Goal: Task Accomplishment & Management: Manage account settings

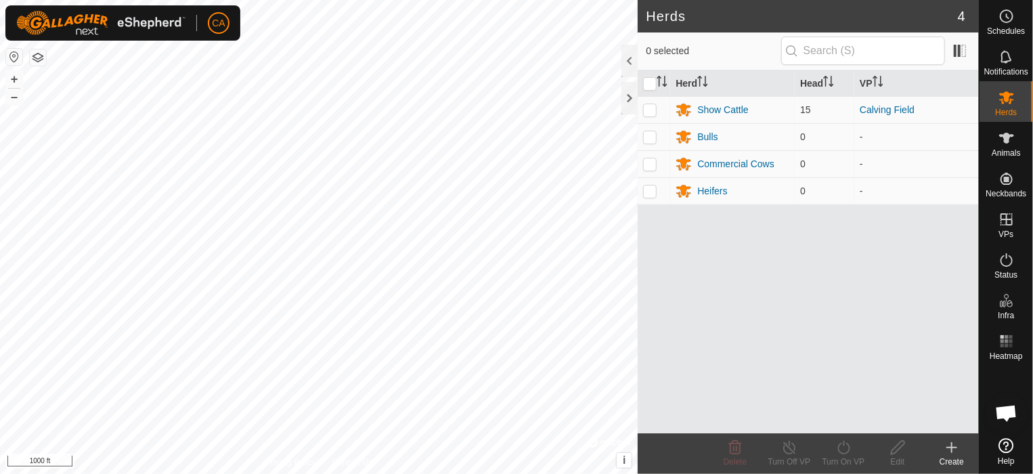
click at [487, 0] on html "CA Schedules Notifications Herds Animals Neckbands VPs Status Infra Heatmap Hel…" at bounding box center [516, 237] width 1033 height 474
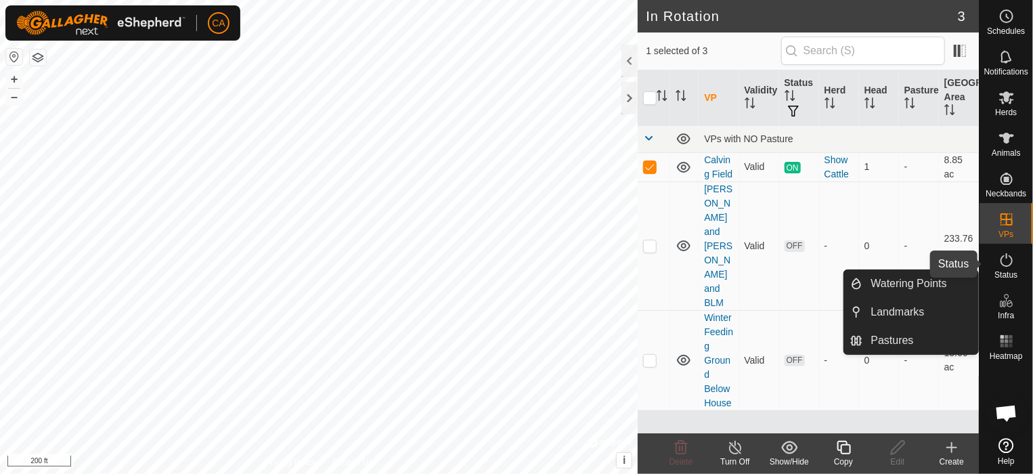
click at [1012, 267] on icon at bounding box center [1006, 260] width 16 height 16
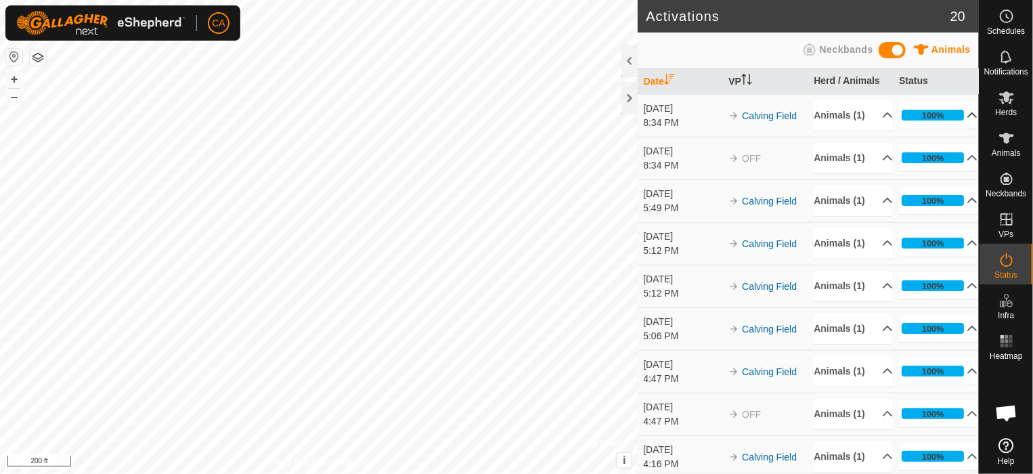
click at [958, 121] on p-accordion-header "100%" at bounding box center [938, 115] width 79 height 27
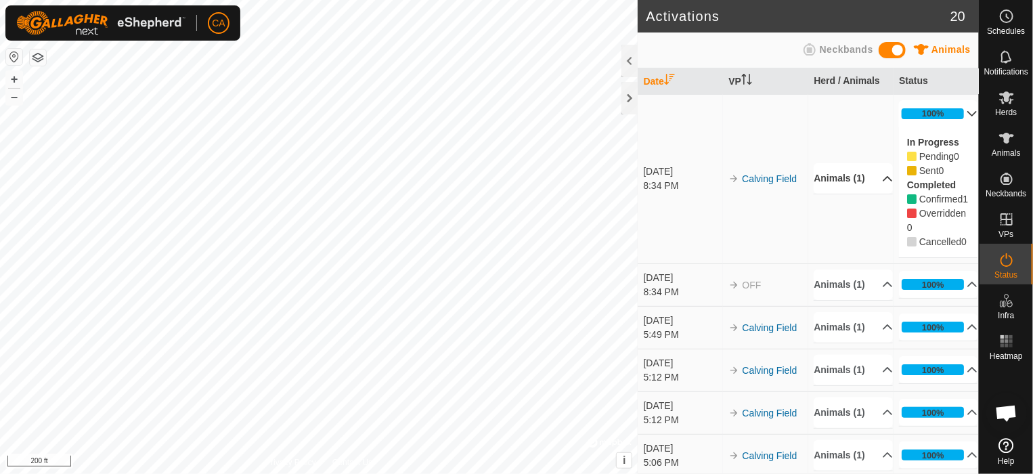
click at [872, 192] on p-accordion-header "Animals (1)" at bounding box center [852, 178] width 79 height 30
click at [868, 300] on p-accordion-header "Animals (1)" at bounding box center [852, 284] width 79 height 30
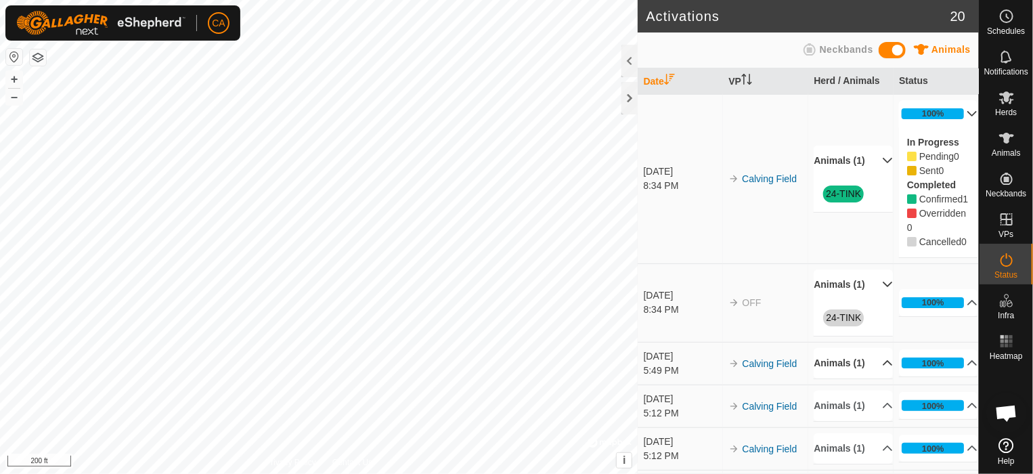
click at [875, 378] on p-accordion-header "Animals (1)" at bounding box center [852, 363] width 79 height 30
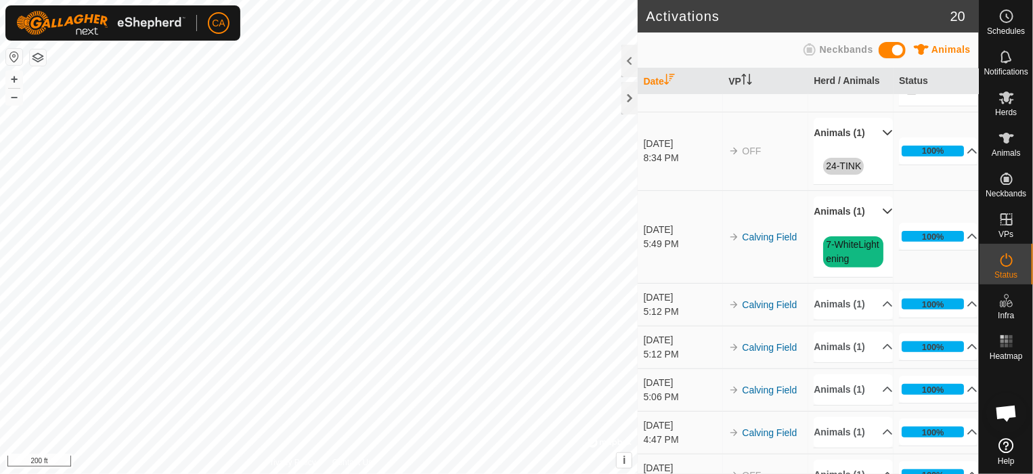
scroll to position [154, 0]
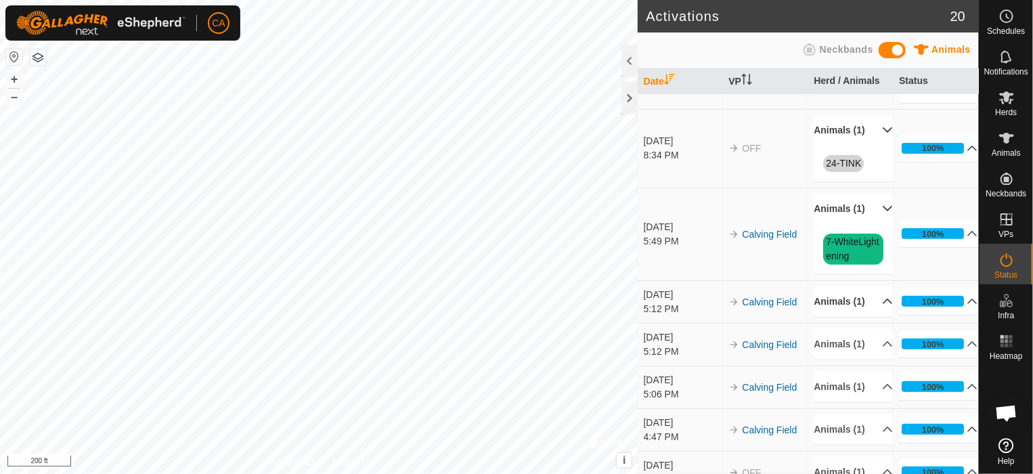
click at [868, 317] on p-accordion-header "Animals (1)" at bounding box center [852, 301] width 79 height 30
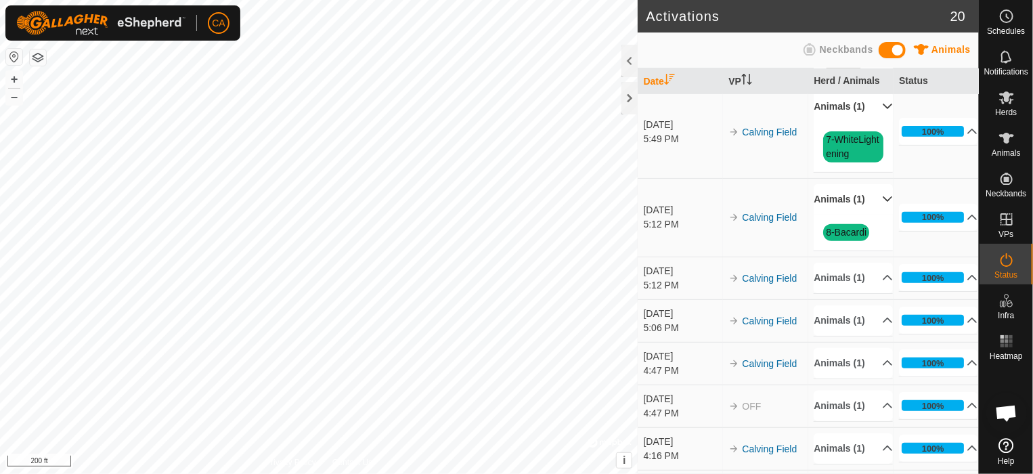
scroll to position [260, 0]
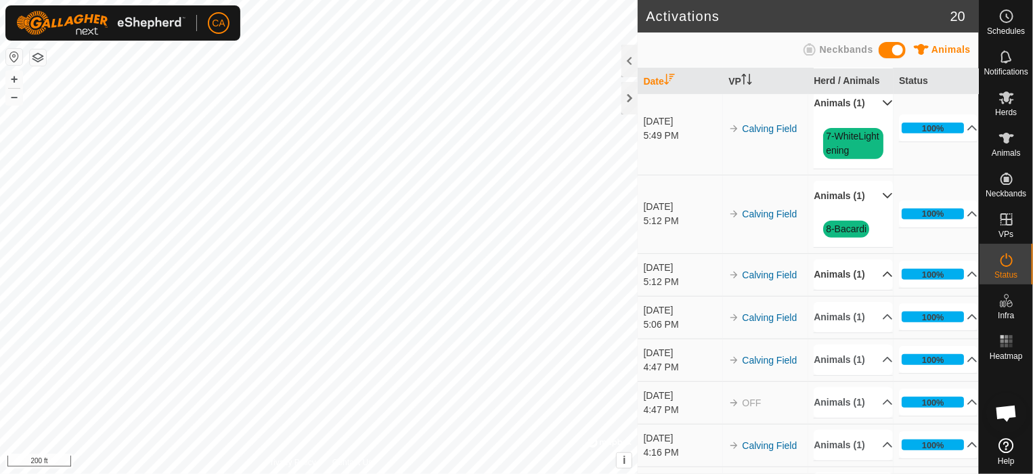
click at [872, 290] on p-accordion-header "Animals (1)" at bounding box center [852, 274] width 79 height 30
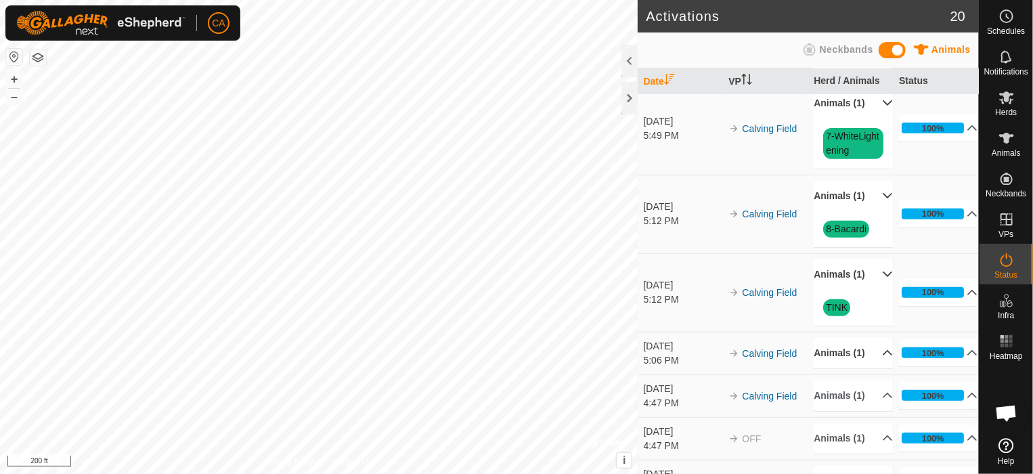
click at [872, 368] on p-accordion-header "Animals (1)" at bounding box center [852, 353] width 79 height 30
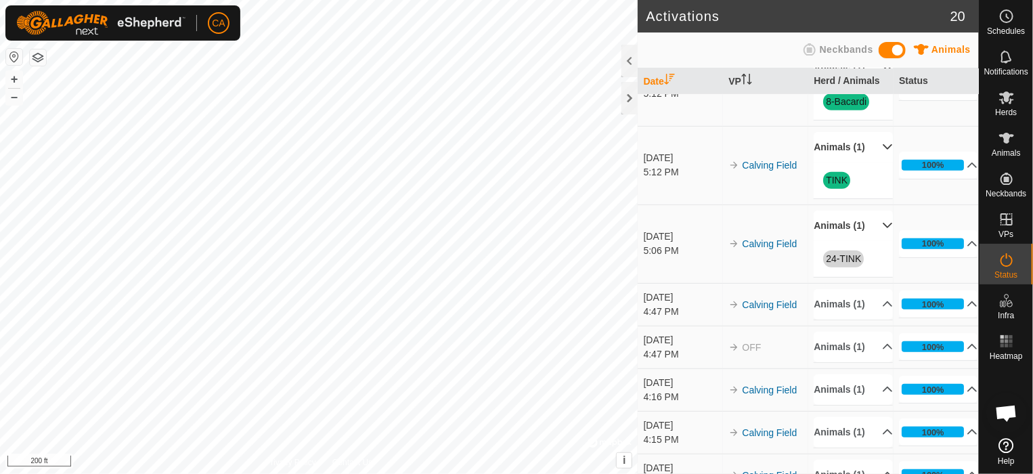
scroll to position [387, 0]
click at [868, 319] on p-accordion-header "Animals (1)" at bounding box center [852, 304] width 79 height 30
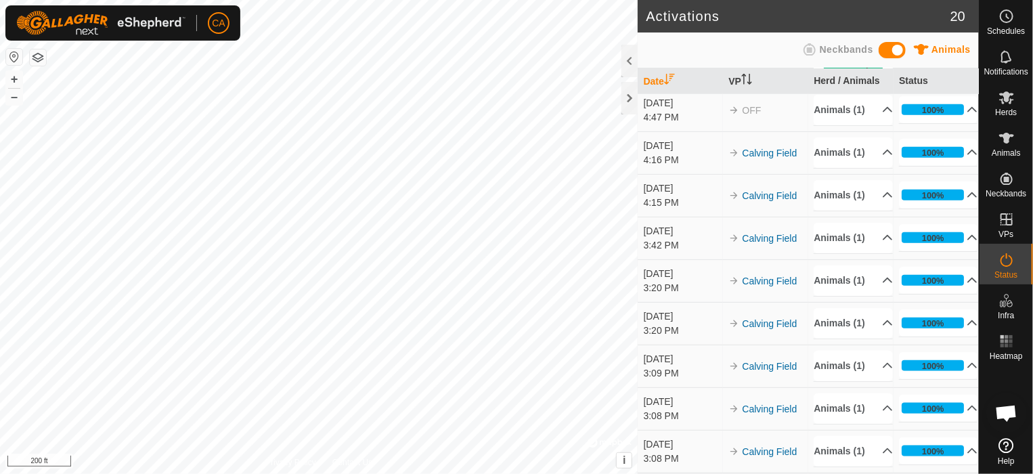
scroll to position [676, 0]
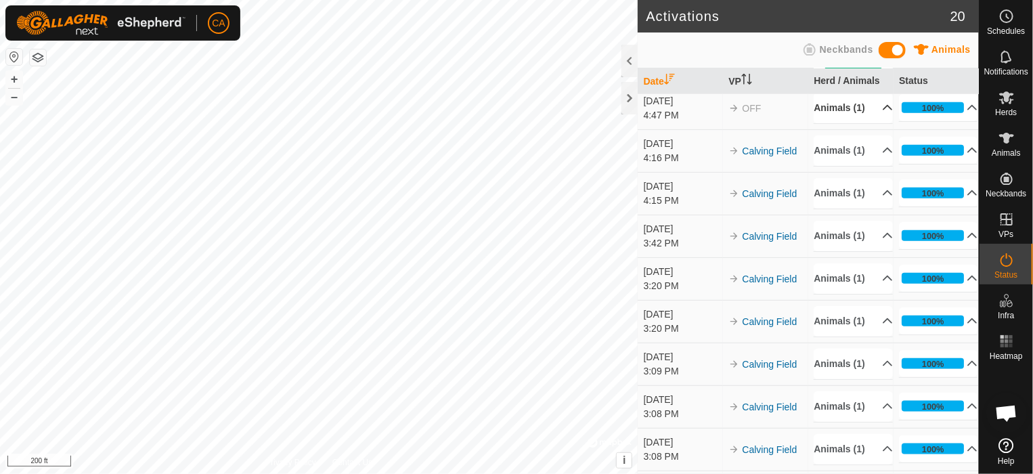
click at [864, 123] on p-accordion-header "Animals (1)" at bounding box center [852, 108] width 79 height 30
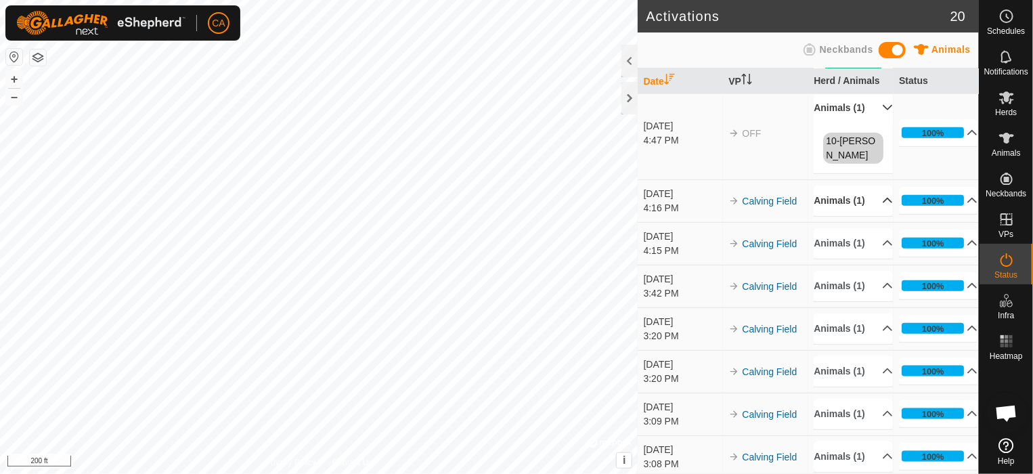
click at [864, 216] on p-accordion-header "Animals (1)" at bounding box center [852, 200] width 79 height 30
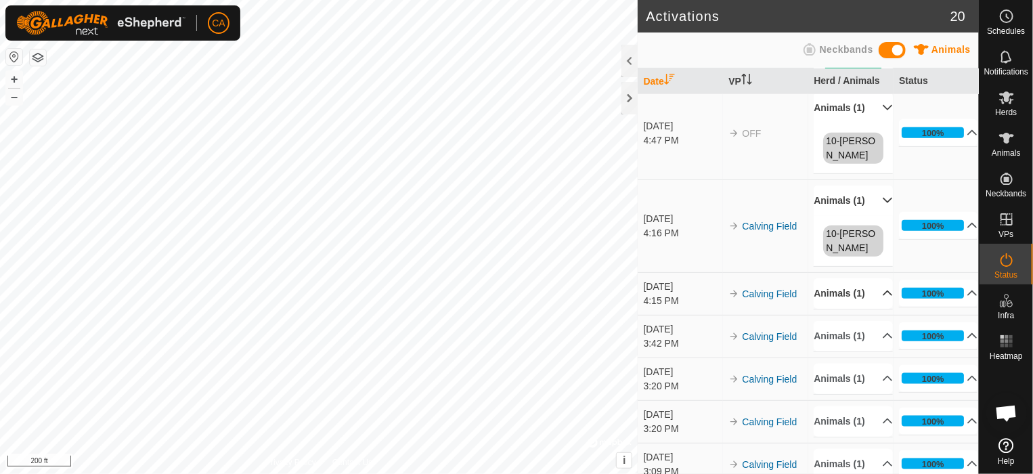
click at [868, 309] on p-accordion-header "Animals (1)" at bounding box center [852, 293] width 79 height 30
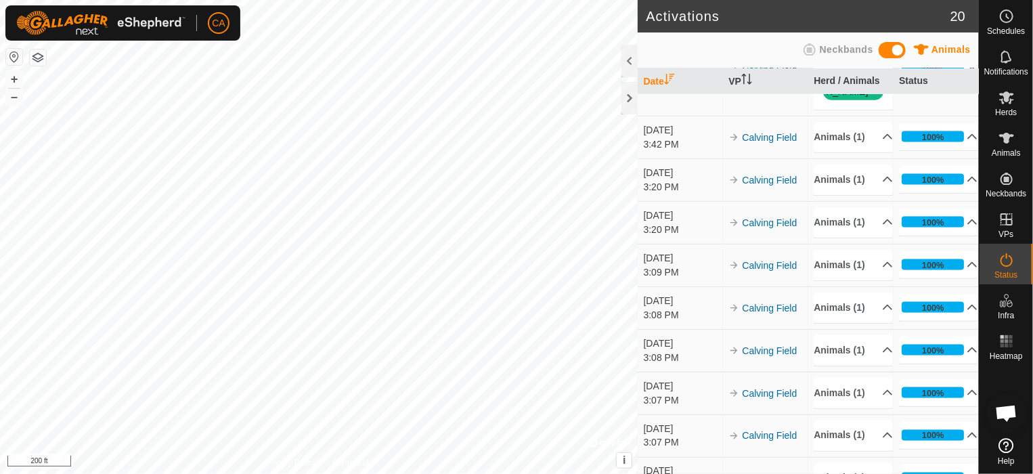
scroll to position [924, 0]
click at [870, 153] on p-accordion-header "Animals (1)" at bounding box center [852, 137] width 79 height 30
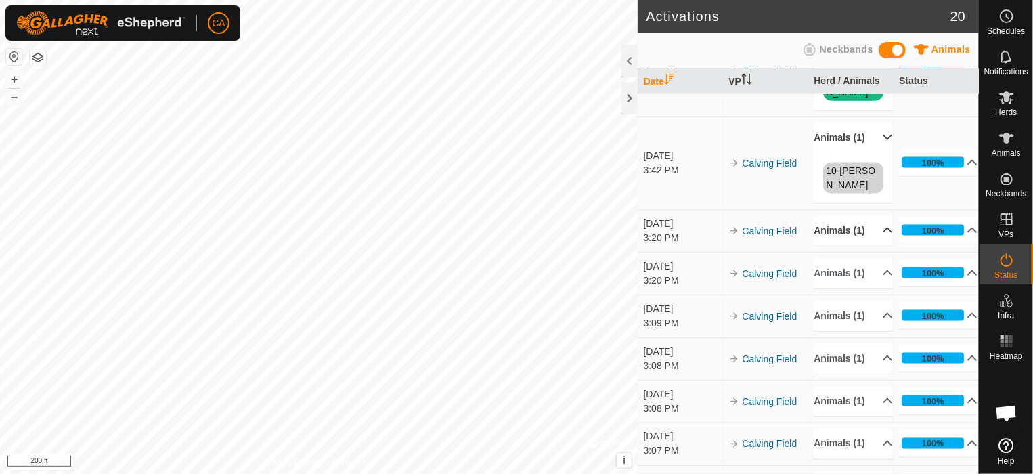
click at [870, 246] on p-accordion-header "Animals (1)" at bounding box center [852, 230] width 79 height 30
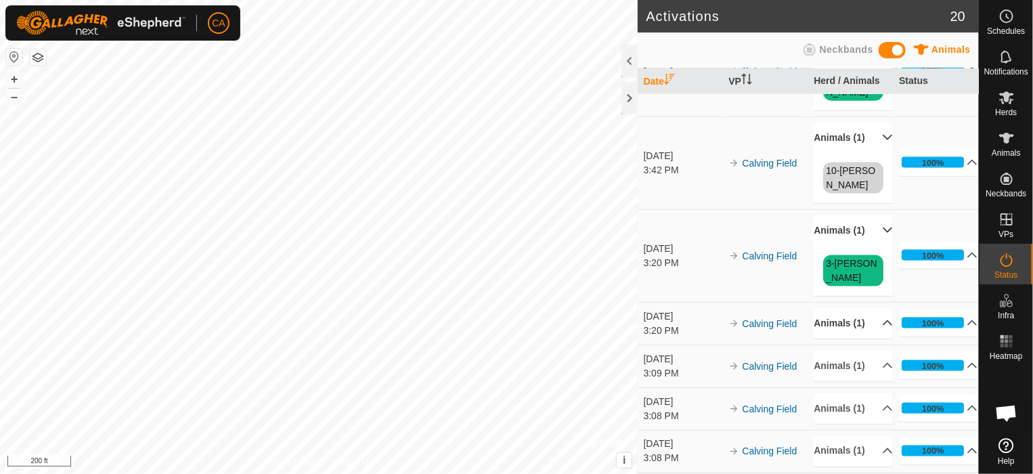
click at [870, 338] on p-accordion-header "Animals (1)" at bounding box center [852, 323] width 79 height 30
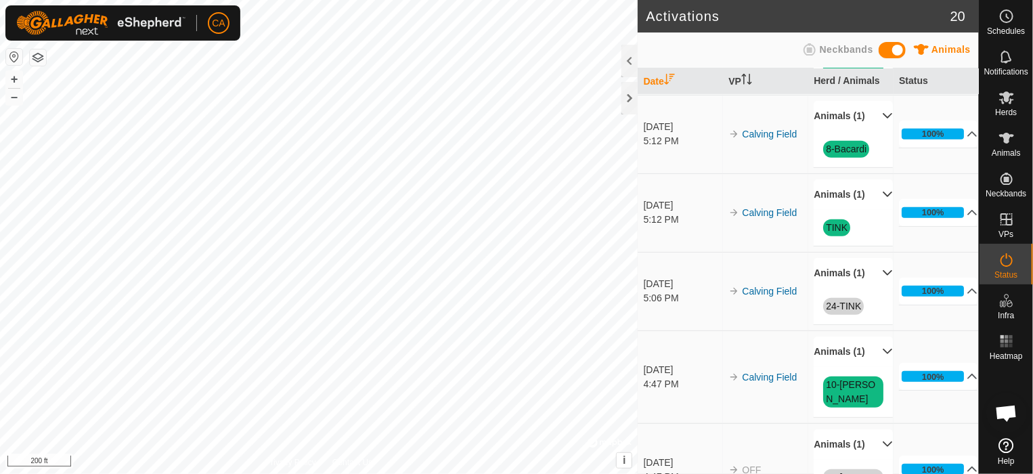
scroll to position [0, 0]
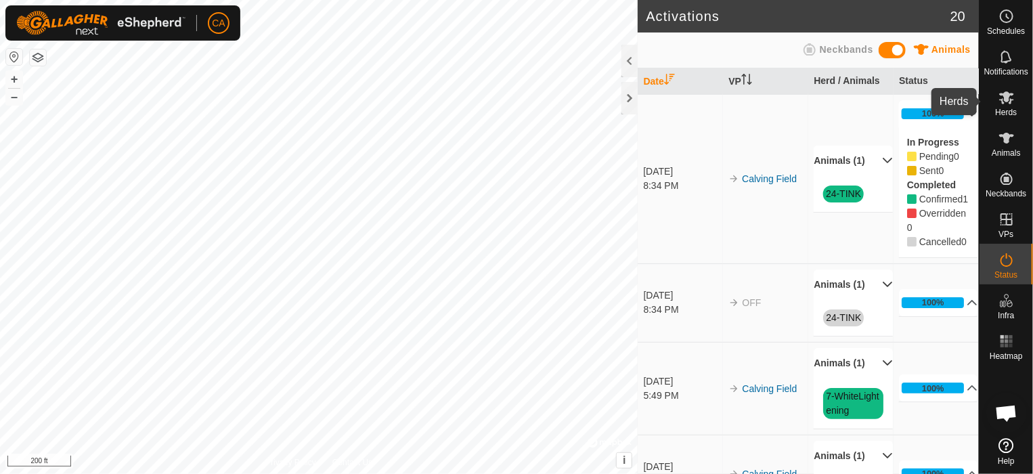
click at [1005, 99] on icon at bounding box center [1006, 97] width 15 height 13
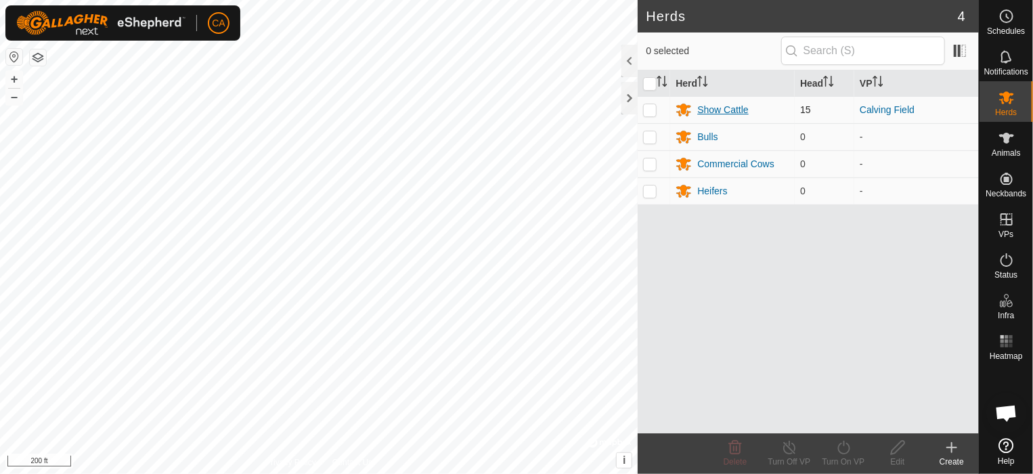
click at [742, 113] on div "Show Cattle" at bounding box center [722, 110] width 51 height 14
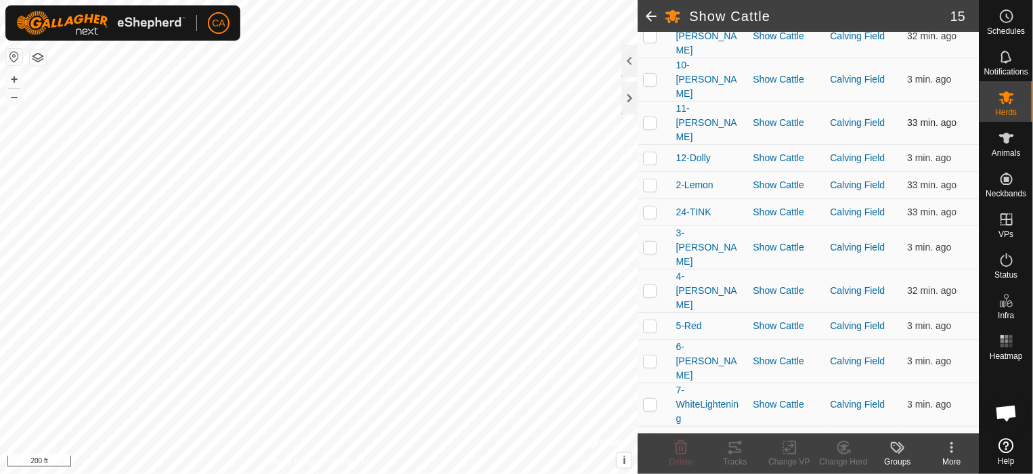
scroll to position [205, 0]
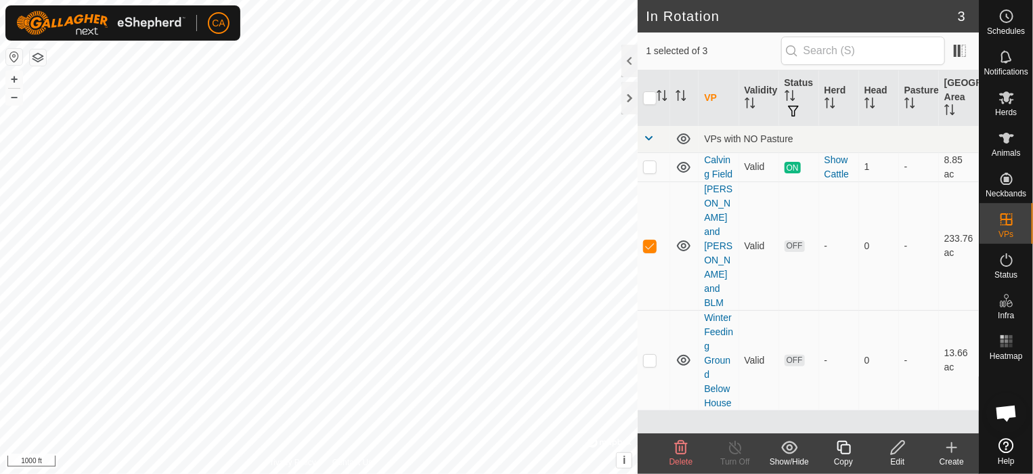
checkbox input "false"
checkbox input "true"
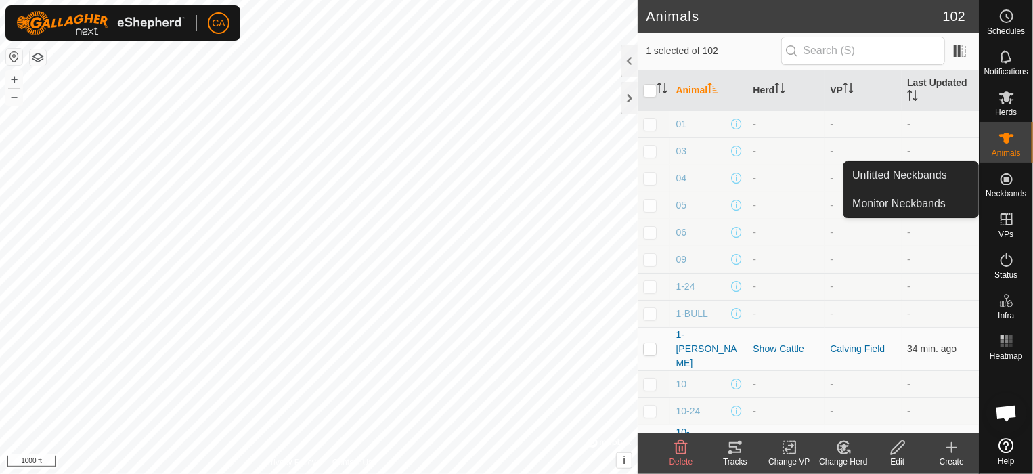
click at [1011, 184] on icon at bounding box center [1006, 179] width 16 height 16
click at [957, 181] on link "Unfitted Neckbands" at bounding box center [911, 175] width 134 height 27
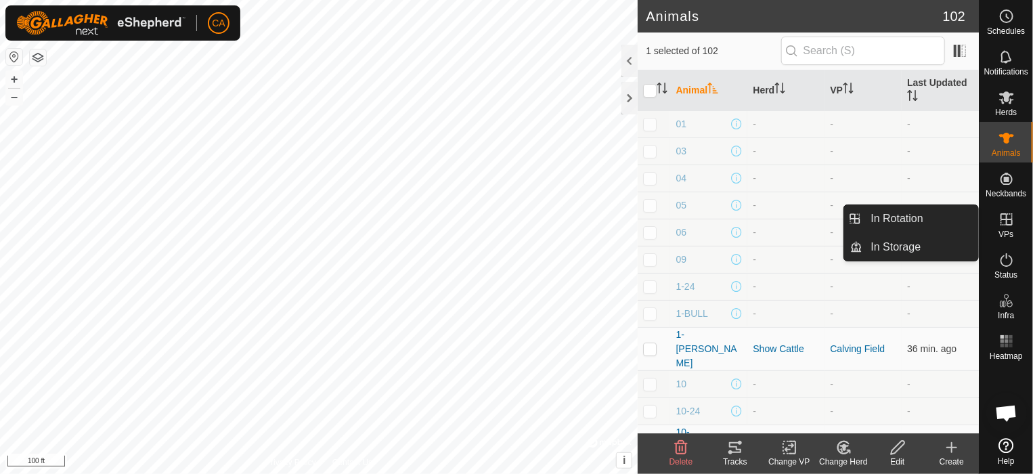
click at [1006, 223] on icon at bounding box center [1006, 219] width 12 height 12
click at [904, 221] on link "In Rotation" at bounding box center [921, 218] width 116 height 27
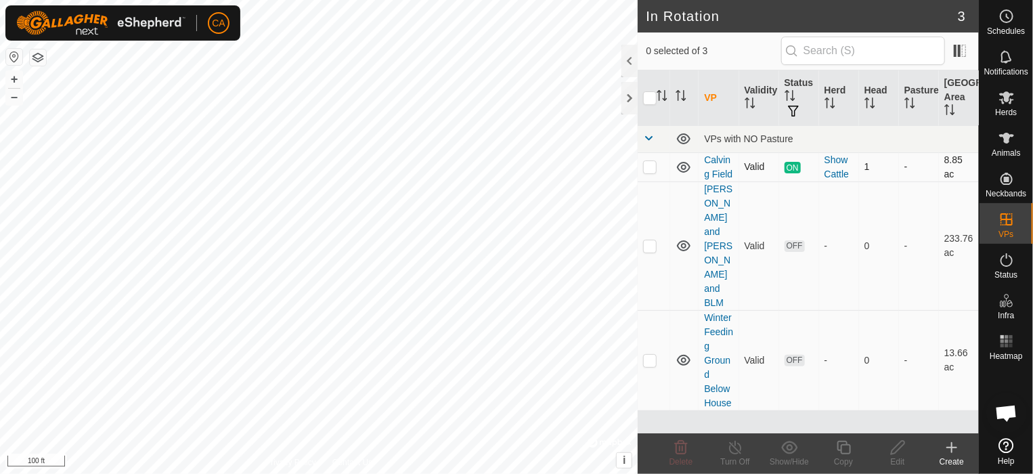
click at [650, 163] on p-checkbox at bounding box center [650, 166] width 14 height 11
click at [647, 161] on p-checkbox at bounding box center [650, 166] width 14 height 11
checkbox input "false"
click at [719, 157] on link "Calving Field" at bounding box center [718, 166] width 28 height 25
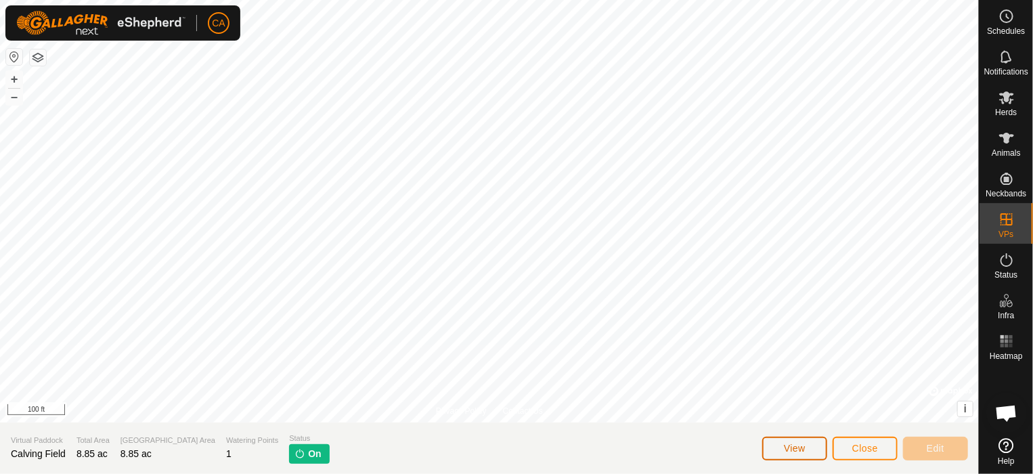
click at [796, 445] on span "View" at bounding box center [795, 448] width 22 height 11
click at [1002, 257] on icon at bounding box center [1006, 260] width 12 height 14
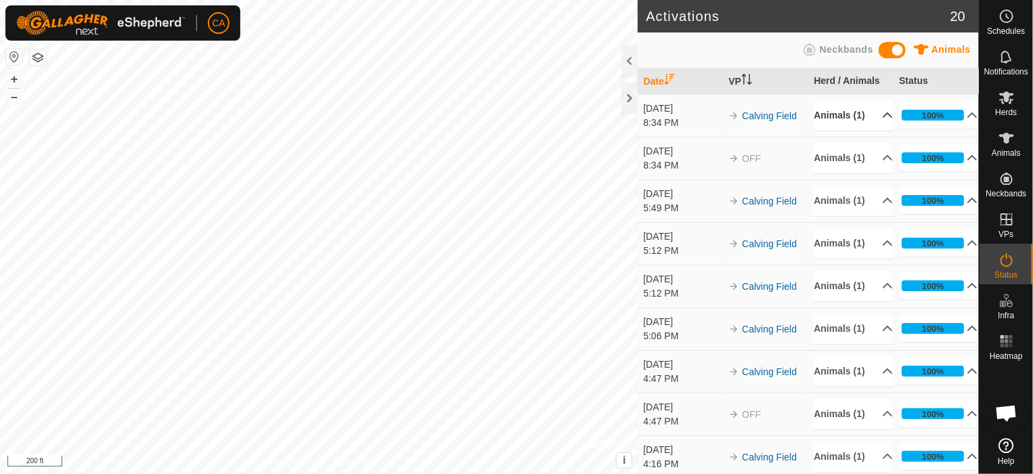
click at [857, 116] on p-accordion-header "Animals (1)" at bounding box center [852, 115] width 79 height 30
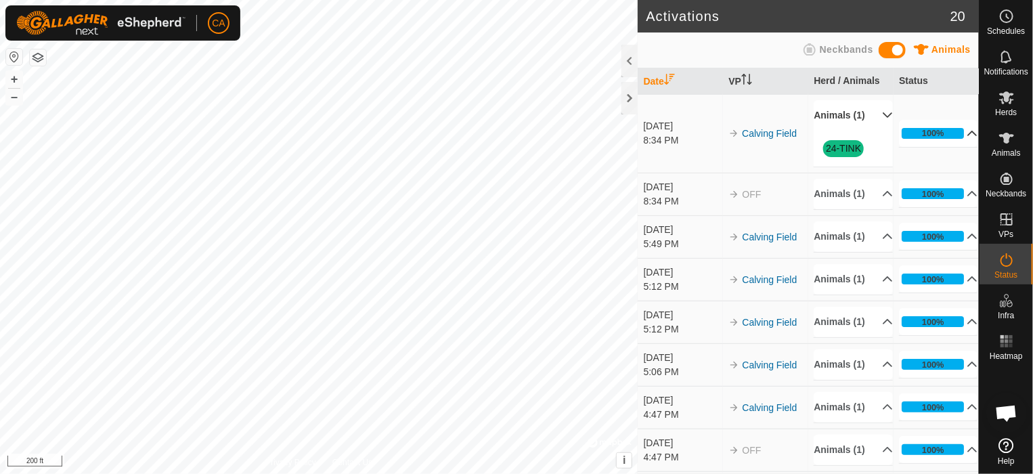
click at [945, 137] on p-accordion-header "100%" at bounding box center [938, 133] width 79 height 27
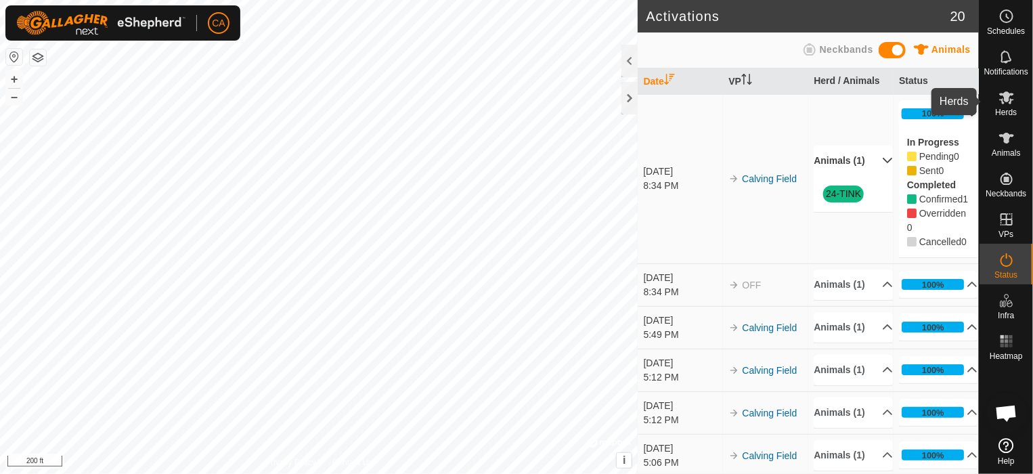
click at [1012, 104] on icon at bounding box center [1006, 97] width 16 height 16
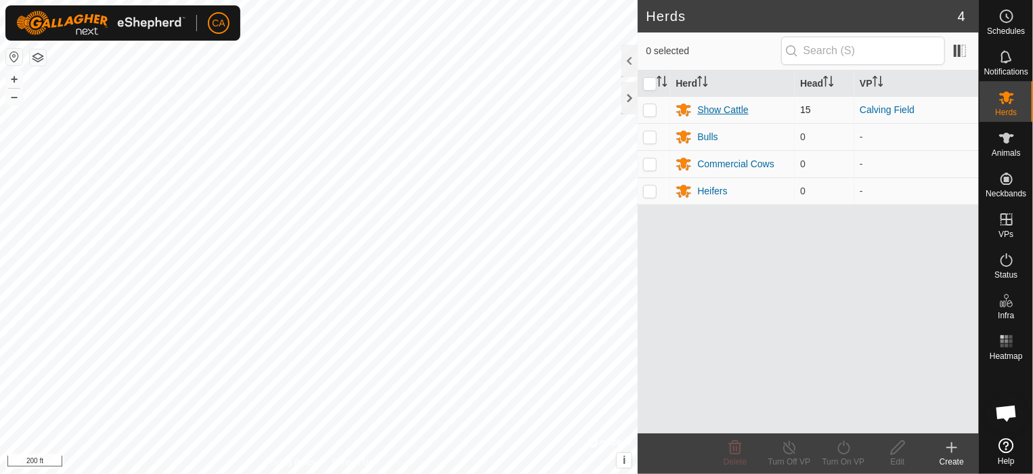
click at [753, 105] on div "Show Cattle" at bounding box center [732, 110] width 114 height 16
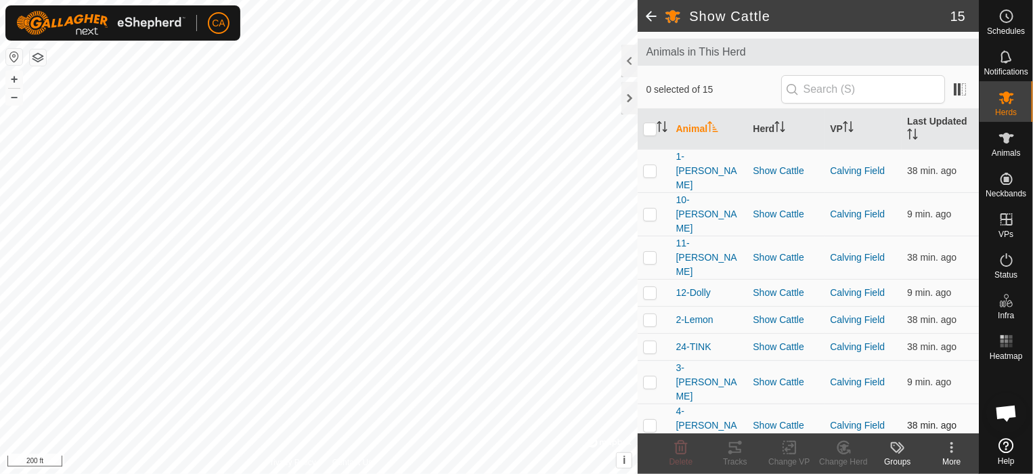
scroll to position [135, 0]
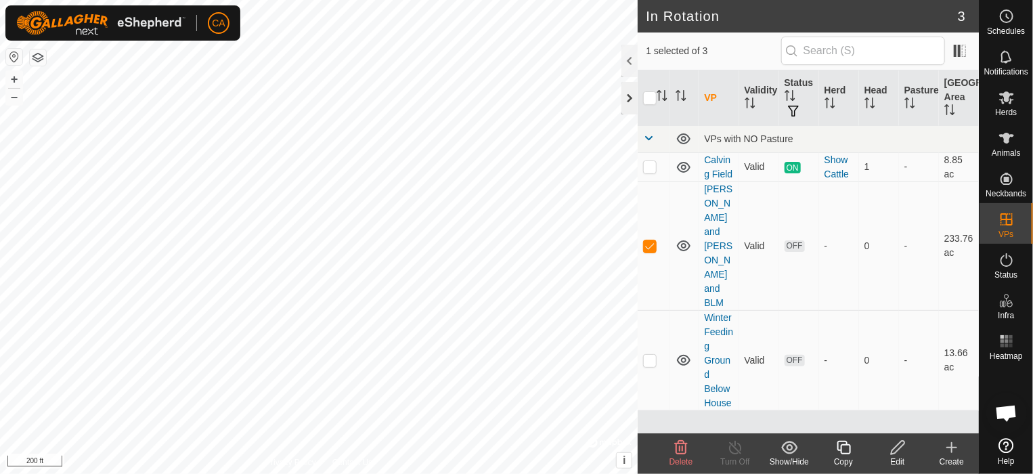
checkbox input "true"
checkbox input "false"
click at [447, 473] on html "CA Schedules Notifications Herds Animals Neckbands VPs Status Infra Heatmap Hel…" at bounding box center [516, 237] width 1033 height 474
checkbox input "false"
checkbox input "true"
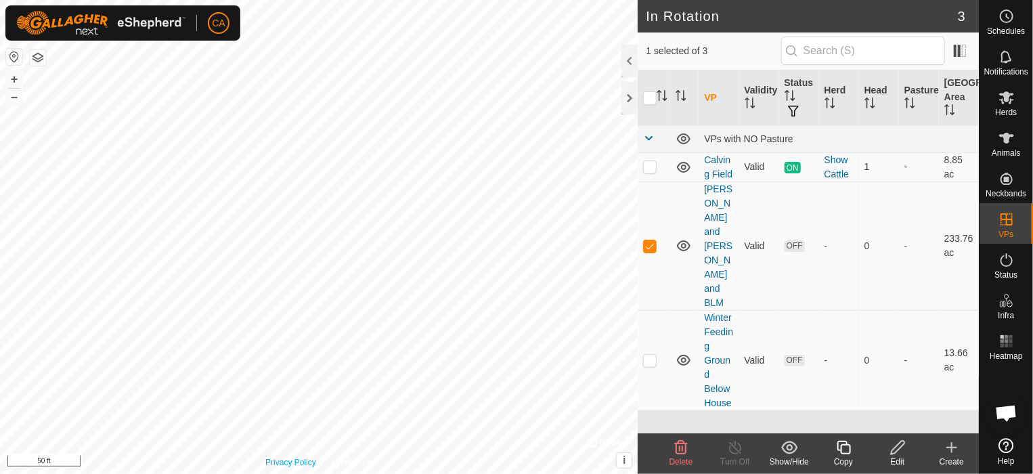
checkbox input "true"
checkbox input "false"
click at [1010, 267] on icon at bounding box center [1006, 260] width 16 height 16
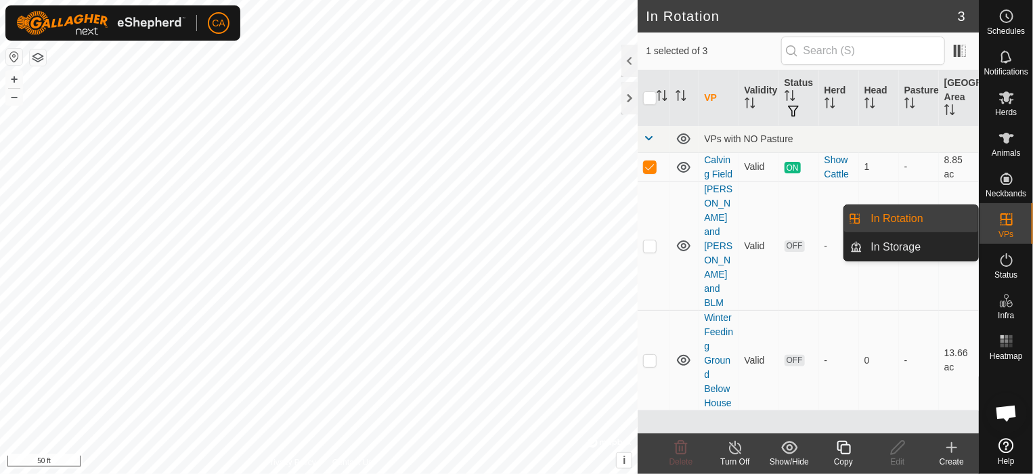
click at [1008, 214] on icon at bounding box center [1006, 219] width 16 height 16
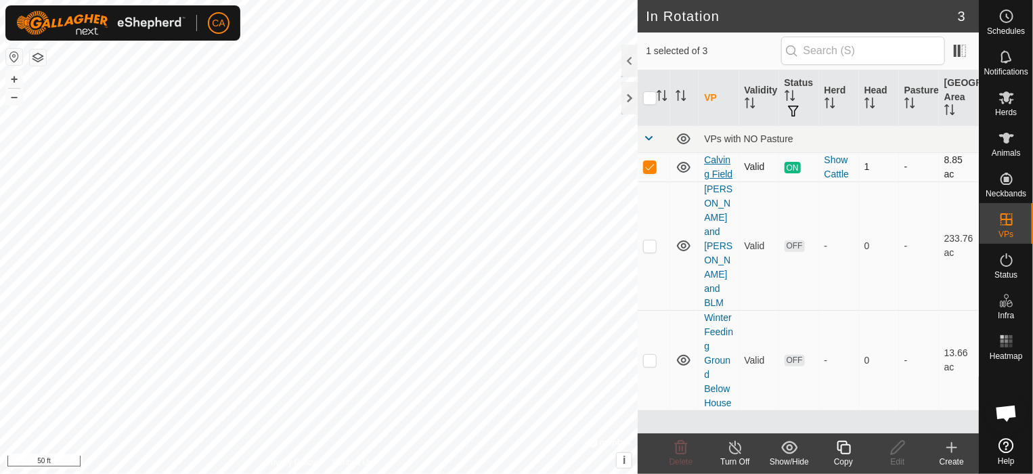
click at [723, 170] on link "Calving Field" at bounding box center [718, 166] width 28 height 25
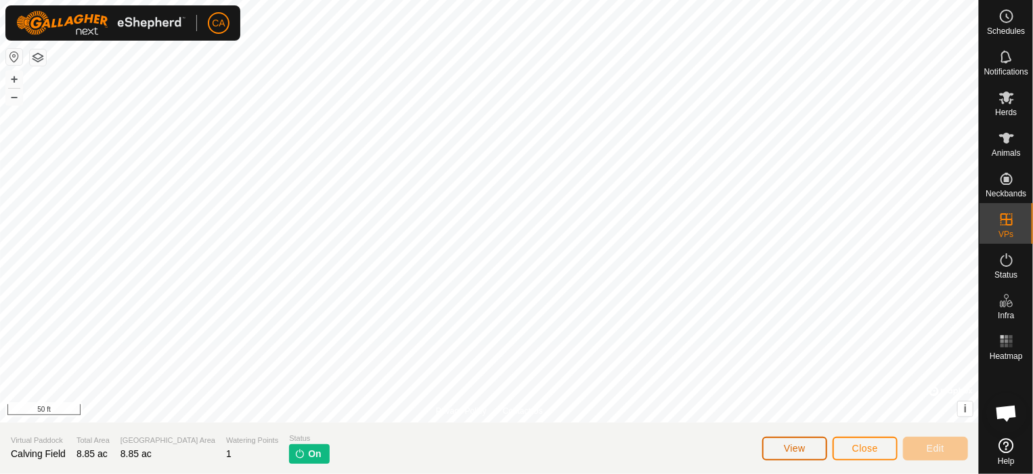
click at [795, 445] on span "View" at bounding box center [795, 448] width 22 height 11
click at [877, 448] on span "Close" at bounding box center [865, 448] width 26 height 11
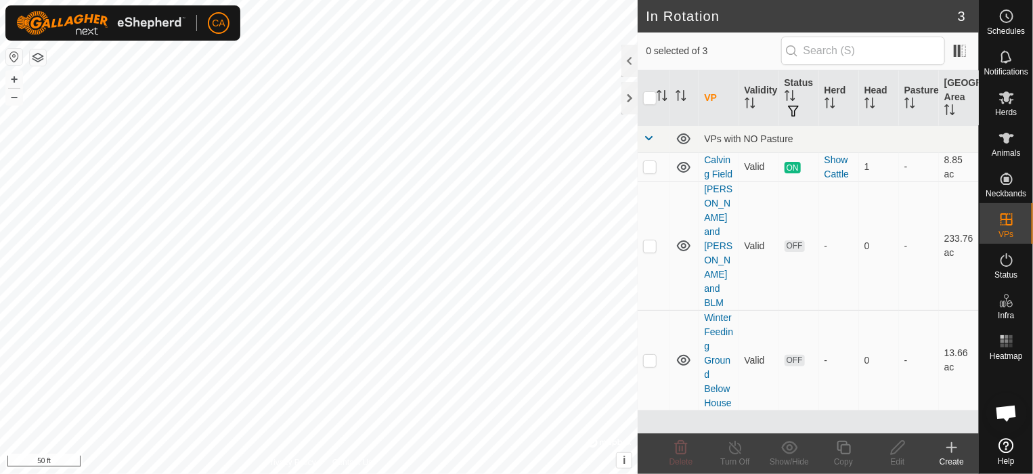
click at [715, 206] on link "[PERSON_NAME] and [PERSON_NAME] and BLM" at bounding box center [718, 245] width 28 height 125
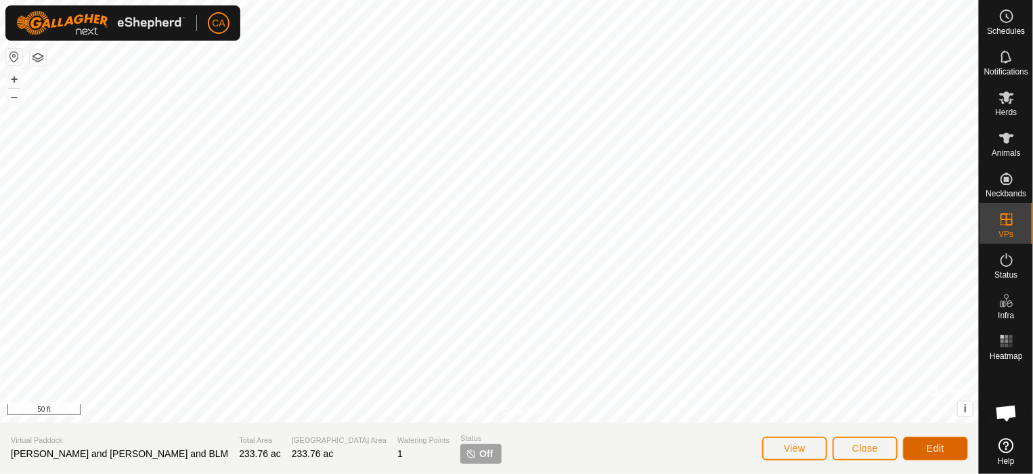
click at [950, 445] on button "Edit" at bounding box center [935, 449] width 65 height 24
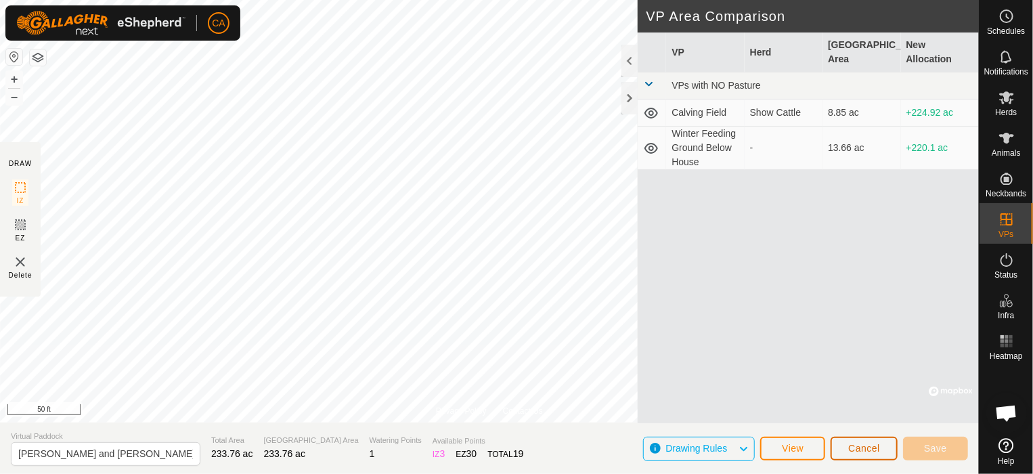
click at [863, 447] on span "Cancel" at bounding box center [864, 448] width 32 height 11
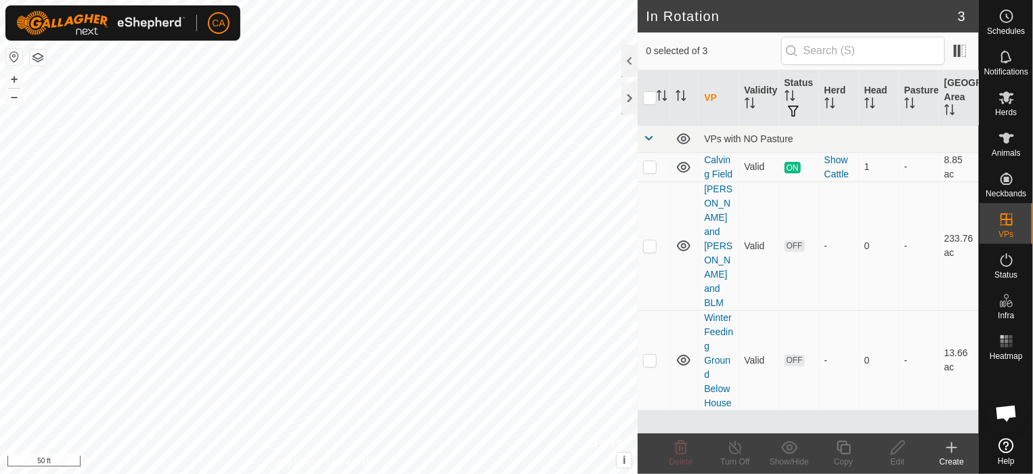
checkbox input "true"
checkbox input "false"
checkbox input "true"
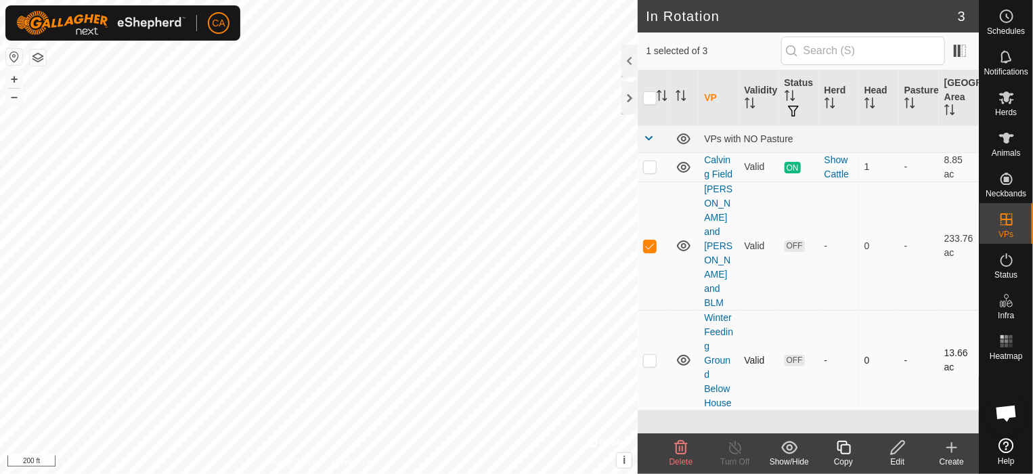
checkbox input "true"
checkbox input "false"
click at [1010, 102] on icon at bounding box center [1006, 97] width 15 height 13
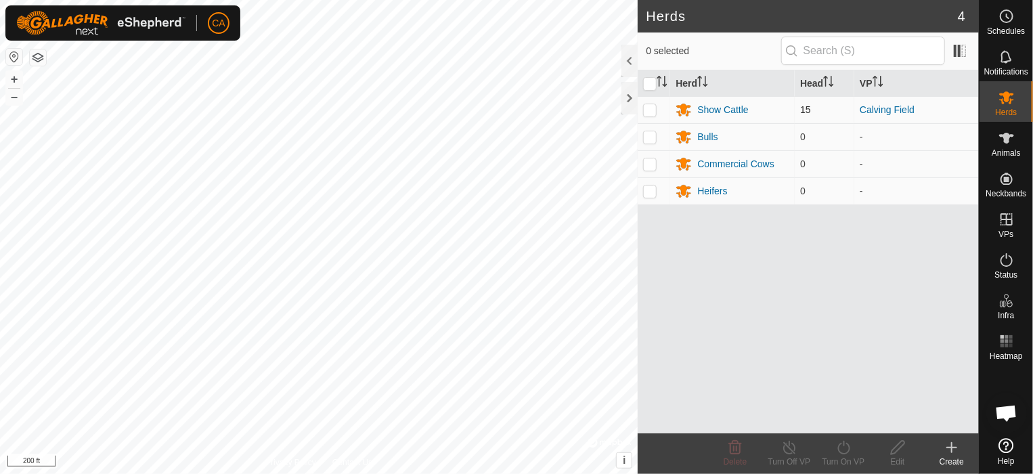
click at [648, 106] on p-checkbox at bounding box center [650, 109] width 14 height 11
click at [644, 104] on p-checkbox at bounding box center [650, 109] width 14 height 11
checkbox input "false"
